Goal: Task Accomplishment & Management: Complete application form

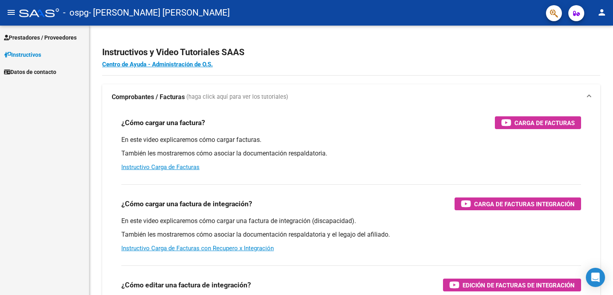
click at [10, 12] on mat-icon "menu" at bounding box center [11, 13] width 10 height 10
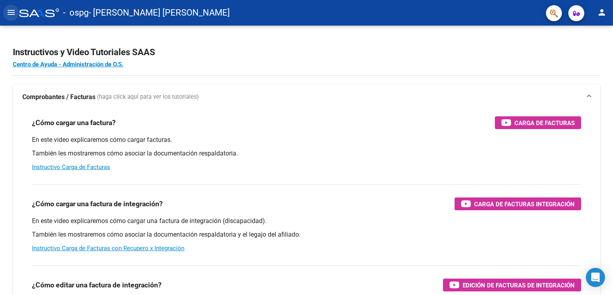
click at [10, 12] on mat-icon "menu" at bounding box center [11, 13] width 10 height 10
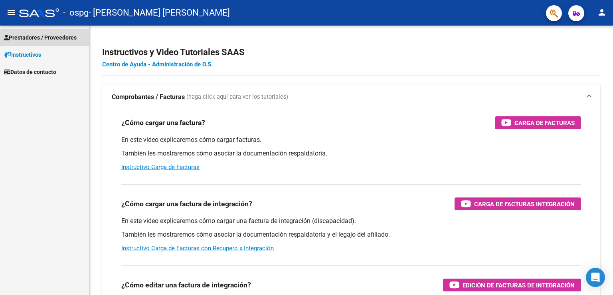
click at [24, 33] on span "Prestadores / Proveedores" at bounding box center [40, 37] width 73 height 9
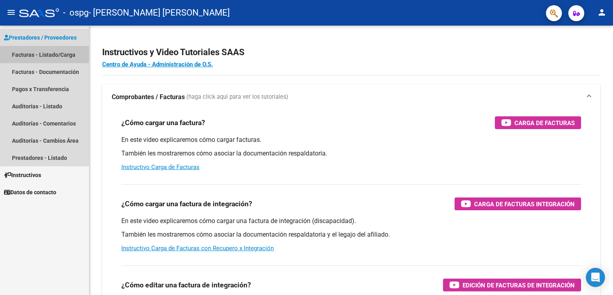
click at [30, 54] on link "Facturas - Listado/Carga" at bounding box center [44, 54] width 89 height 17
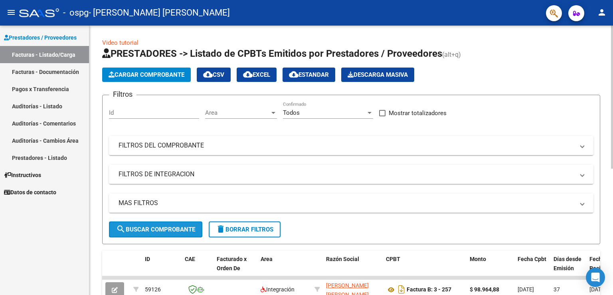
click at [171, 226] on span "search Buscar Comprobante" at bounding box center [155, 229] width 79 height 7
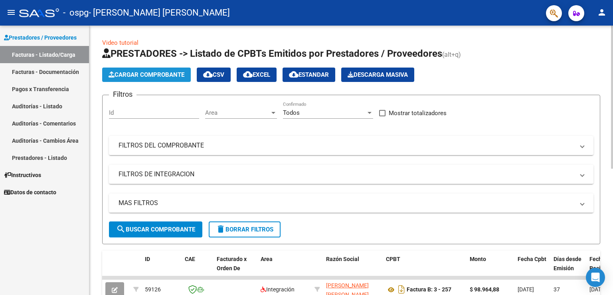
click at [133, 79] on button "Cargar Comprobante" at bounding box center [146, 74] width 89 height 14
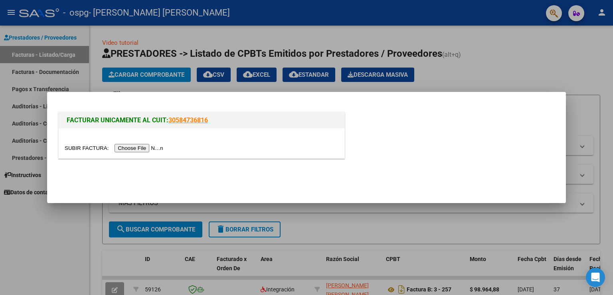
click at [144, 149] on input "file" at bounding box center [115, 148] width 101 height 8
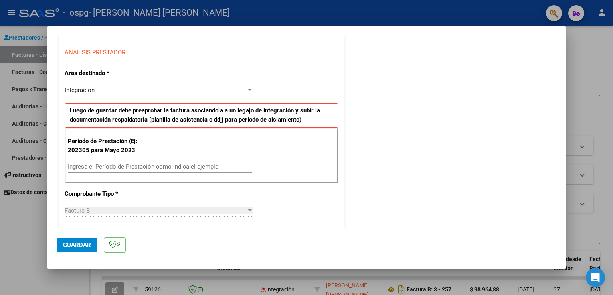
scroll to position [160, 0]
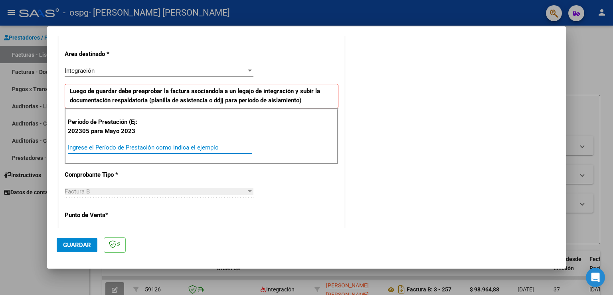
click at [157, 146] on input "Ingrese el Período de Prestación como indica el ejemplo" at bounding box center [160, 147] width 184 height 7
click at [126, 149] on div "Ingrese el Período de Prestación como indica el ejemplo" at bounding box center [160, 147] width 184 height 12
click at [127, 146] on input "Ingrese el Período de Prestación como indica el ejemplo" at bounding box center [160, 147] width 184 height 7
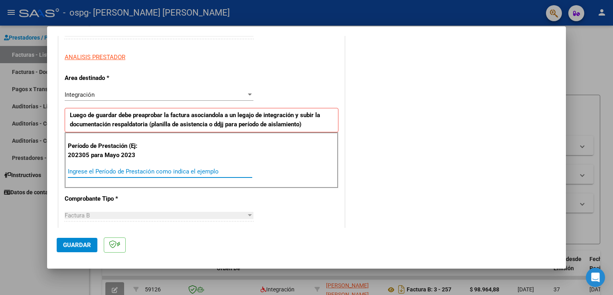
scroll to position [136, 0]
click at [168, 171] on input "Ingrese el Período de Prestación como indica el ejemplo" at bounding box center [160, 171] width 184 height 7
drag, startPoint x: 232, startPoint y: 179, endPoint x: 217, endPoint y: 174, distance: 16.0
click at [217, 174] on div "Ingrese el Período de Prestación como indica el ejemplo" at bounding box center [160, 175] width 184 height 20
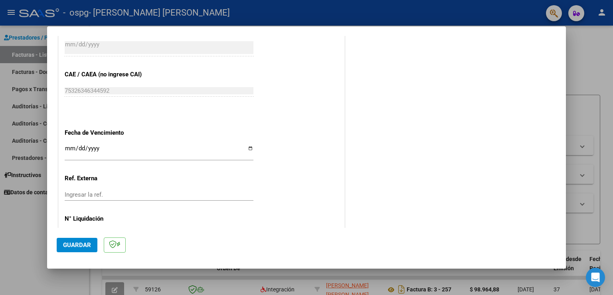
scroll to position [479, 0]
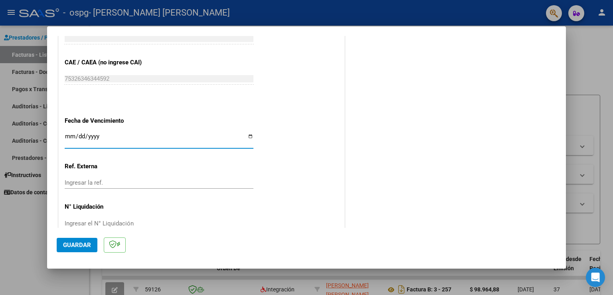
click at [249, 136] on input "Ingresar la fecha" at bounding box center [159, 139] width 189 height 13
type input "[DATE]"
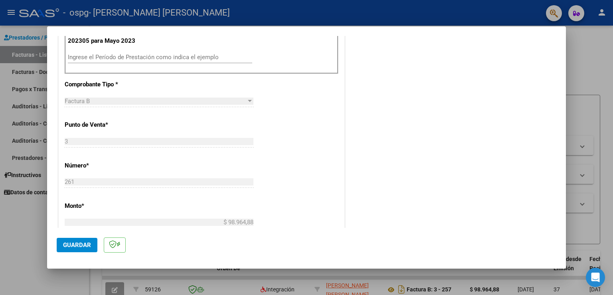
scroll to position [375, 0]
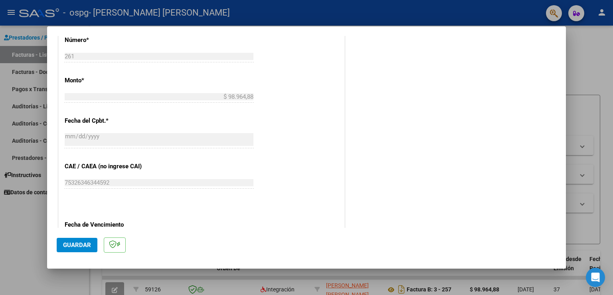
click at [80, 245] on span "Guardar" at bounding box center [77, 244] width 28 height 7
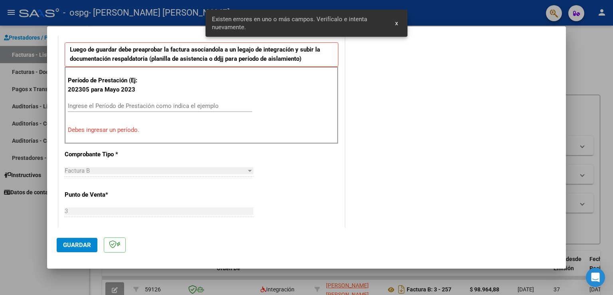
scroll to position [167, 0]
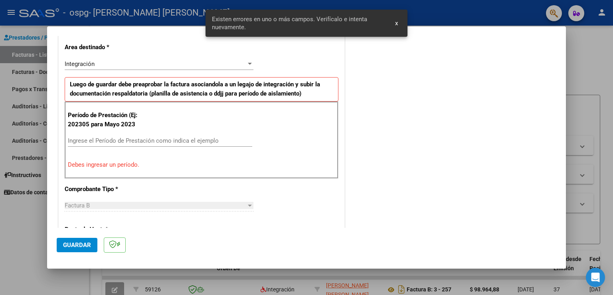
click at [113, 160] on p "Debes ingresar un período." at bounding box center [202, 164] width 268 height 9
click at [103, 142] on input "Ingrese el Período de Prestación como indica el ejemplo" at bounding box center [160, 140] width 184 height 7
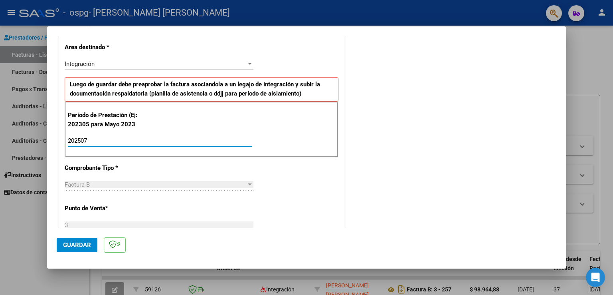
type input "202507"
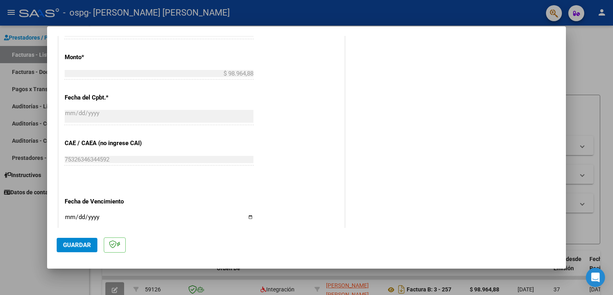
scroll to position [446, 0]
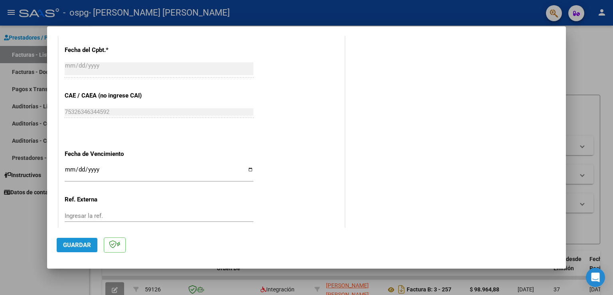
click at [80, 240] on button "Guardar" at bounding box center [77, 245] width 41 height 14
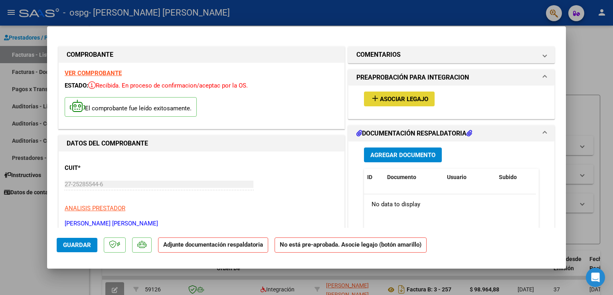
click at [389, 94] on button "add Asociar Legajo" at bounding box center [399, 98] width 71 height 15
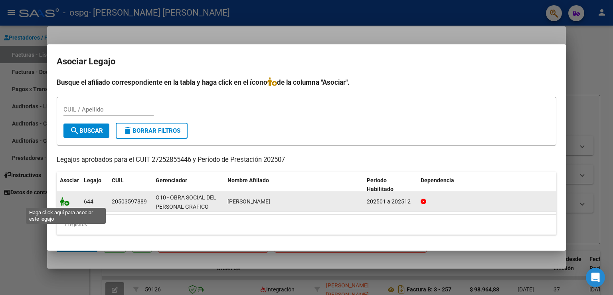
click at [65, 202] on icon at bounding box center [65, 201] width 10 height 9
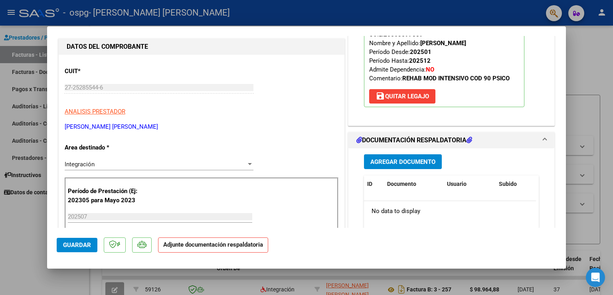
scroll to position [83, 0]
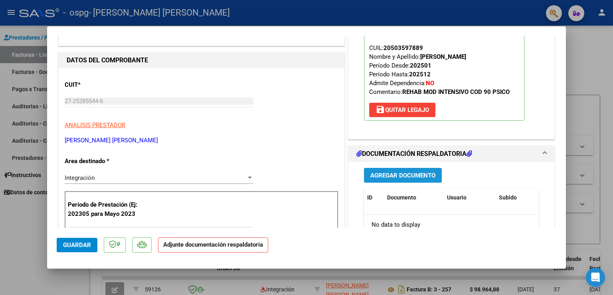
click at [397, 178] on span "Agregar Documento" at bounding box center [403, 175] width 65 height 7
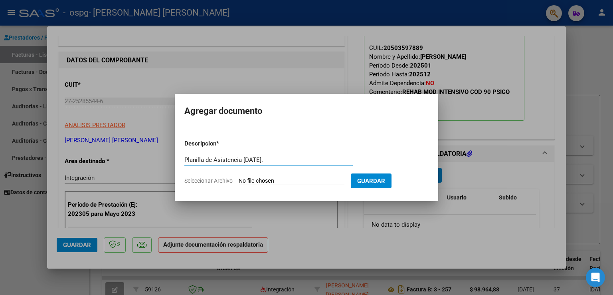
type input "Planilla de Asistencia [DATE]."
click at [379, 184] on span "Guardar" at bounding box center [371, 180] width 28 height 7
click at [272, 179] on input "Seleccionar Archivo" at bounding box center [292, 181] width 106 height 8
type input "C:\fakepath\[PERSON_NAME], M. 7..pdf"
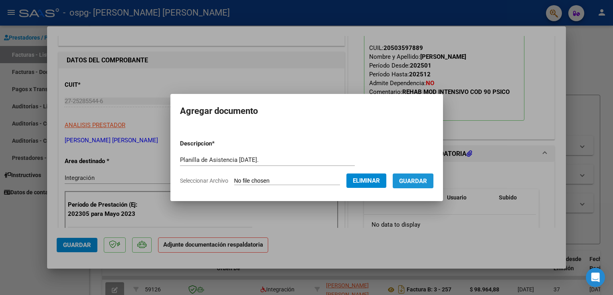
click at [410, 184] on span "Guardar" at bounding box center [413, 180] width 28 height 7
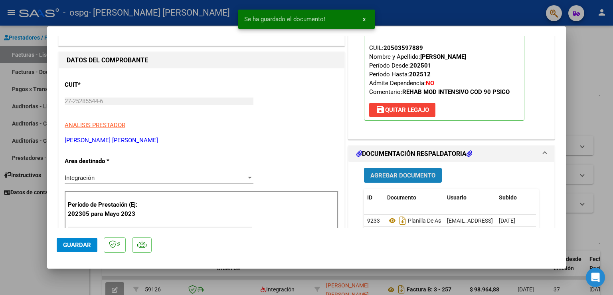
click at [375, 178] on span "Agregar Documento" at bounding box center [403, 175] width 65 height 7
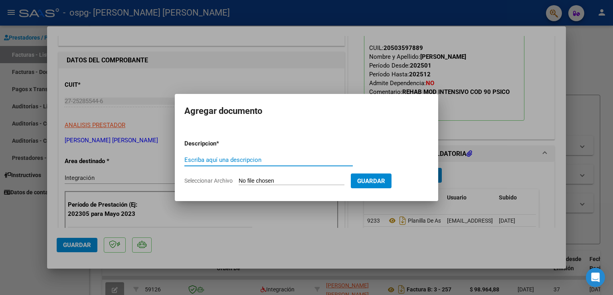
click at [222, 160] on input "Escriba aquí una descripcion" at bounding box center [268, 159] width 169 height 7
type input "Informe [DATE]."
click at [307, 180] on input "Seleccionar Archivo" at bounding box center [292, 181] width 106 height 8
type input "C:\fakepath\Informe - [PERSON_NAME]docx"
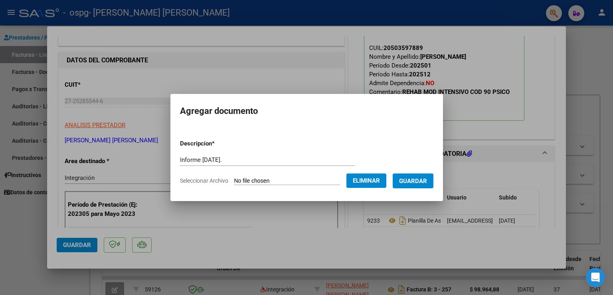
click at [365, 177] on span "Eliminar" at bounding box center [366, 180] width 27 height 7
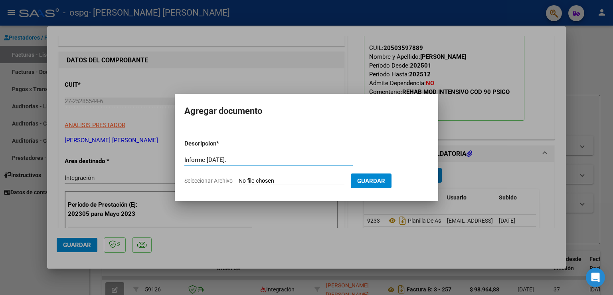
click at [251, 157] on input "Informe [DATE]." at bounding box center [268, 159] width 169 height 7
click at [241, 180] on input "Seleccionar Archivo" at bounding box center [292, 181] width 106 height 8
type input "C:\fakepath\Informe Semestral 1 - [PERSON_NAME]pdf"
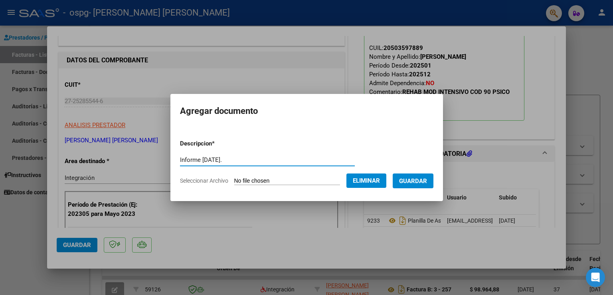
click at [208, 161] on input "Informe [DATE]." at bounding box center [267, 159] width 175 height 7
click at [239, 160] on input "Informe Semestral 2025." at bounding box center [267, 159] width 175 height 7
type input "Informe Semestral 2025 1."
click at [418, 178] on span "Guardar" at bounding box center [413, 180] width 28 height 7
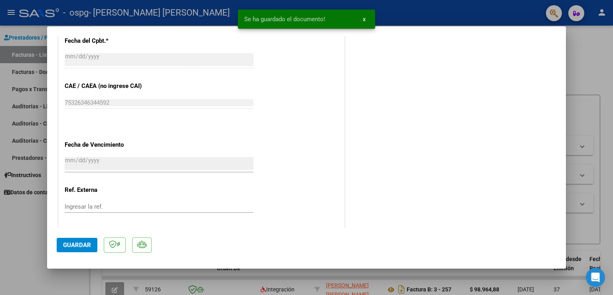
scroll to position [522, 0]
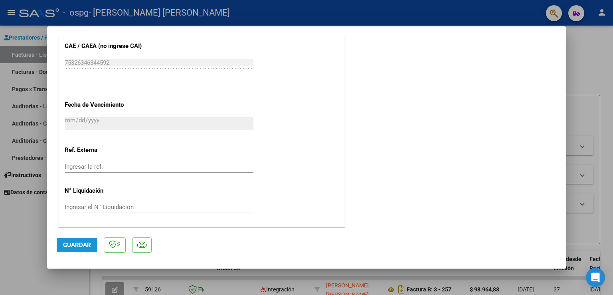
click at [69, 243] on span "Guardar" at bounding box center [77, 244] width 28 height 7
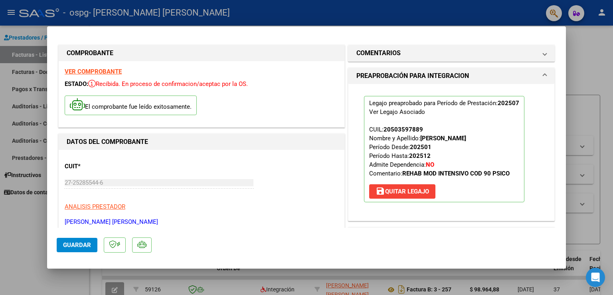
scroll to position [0, 0]
